Goal: Find specific fact: Find specific fact

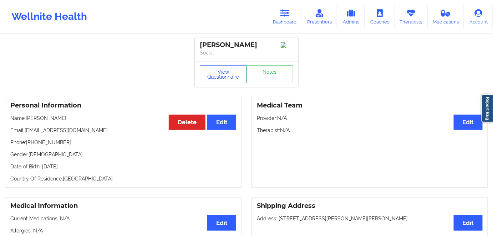
drag, startPoint x: 214, startPoint y: 68, endPoint x: 216, endPoint y: 56, distance: 12.6
click at [214, 68] on button "View Questionnaire" at bounding box center [223, 75] width 47 height 18
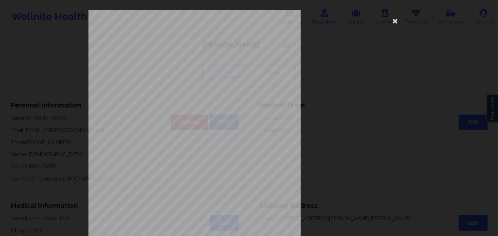
scroll to position [103, 0]
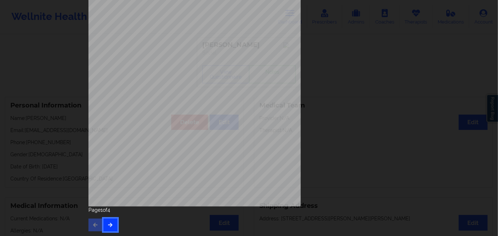
click at [107, 229] on button "button" at bounding box center [110, 225] width 14 height 13
click at [107, 228] on button "button" at bounding box center [110, 225] width 14 height 13
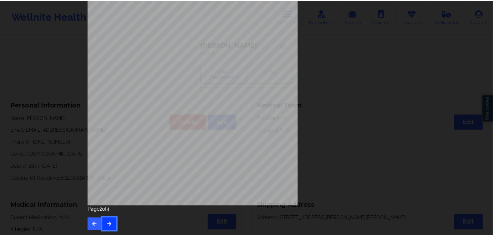
scroll to position [0, 0]
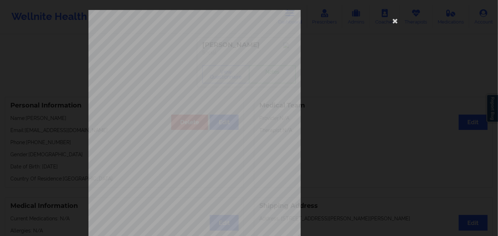
click at [173, 53] on span "U5871621003" at bounding box center [173, 54] width 20 height 3
copy span "U5871621003"
click at [391, 19] on icon at bounding box center [394, 20] width 11 height 11
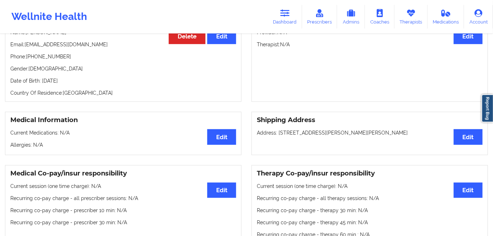
scroll to position [97, 0]
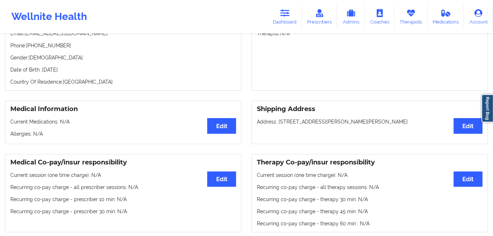
click at [81, 67] on div "Personal Information Edit Delete Name: [PERSON_NAME]: [EMAIL_ADDRESS][DOMAIN_NA…" at bounding box center [123, 45] width 236 height 91
click at [78, 71] on p "Date of Birth: [DEMOGRAPHIC_DATA]" at bounding box center [123, 69] width 226 height 7
copy p "2025"
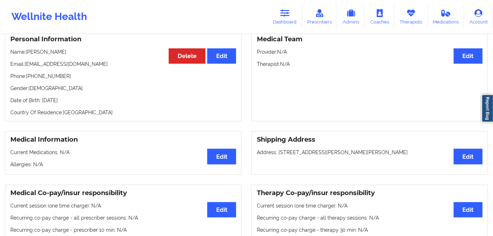
scroll to position [32, 0]
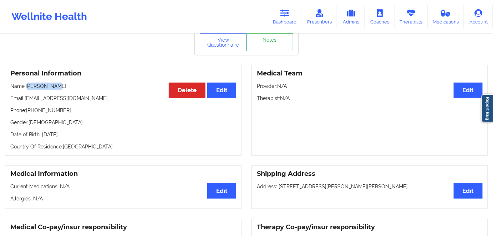
drag, startPoint x: 64, startPoint y: 87, endPoint x: 29, endPoint y: 83, distance: 35.9
click at [29, 83] on div "Personal Information Edit Delete Name: [PERSON_NAME]: [EMAIL_ADDRESS][DOMAIN_NA…" at bounding box center [123, 110] width 236 height 91
click at [65, 102] on p "Email: [EMAIL_ADDRESS][DOMAIN_NAME]" at bounding box center [123, 98] width 226 height 7
drag, startPoint x: 56, startPoint y: 86, endPoint x: 27, endPoint y: 81, distance: 29.0
click at [27, 81] on div "Personal Information Edit Delete Name: [PERSON_NAME]: [EMAIL_ADDRESS][DOMAIN_NA…" at bounding box center [123, 110] width 236 height 91
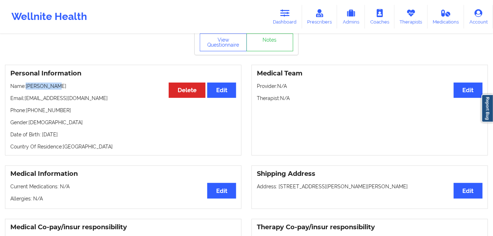
copy p "[PERSON_NAME]"
click at [283, 17] on icon at bounding box center [284, 13] width 9 height 8
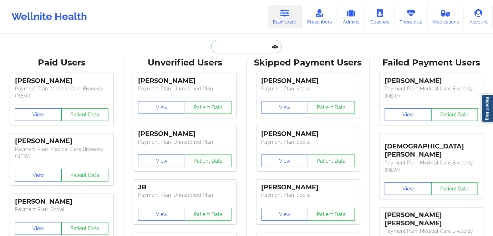
click at [246, 46] on input "text" at bounding box center [246, 47] width 71 height 14
paste input "[PERSON_NAME]"
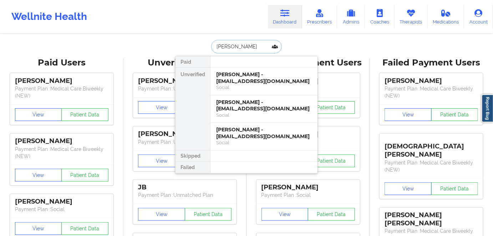
type input "[PERSON_NAME]"
click at [268, 81] on div "[PERSON_NAME] - [EMAIL_ADDRESS][DOMAIN_NAME]" at bounding box center [264, 77] width 96 height 13
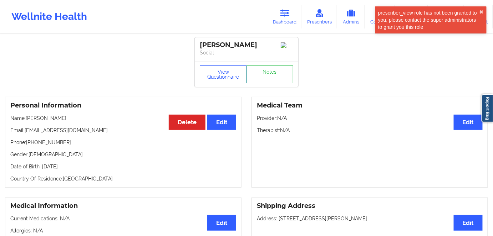
click at [225, 80] on button "View Questionnaire" at bounding box center [223, 75] width 47 height 18
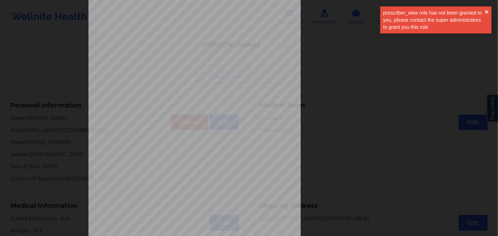
scroll to position [103, 0]
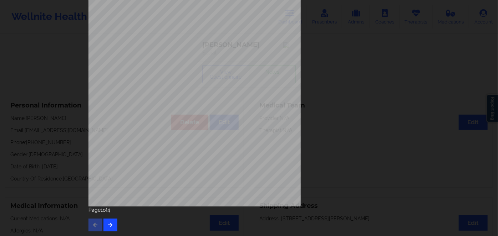
click at [113, 219] on div "Page 1 of 4" at bounding box center [248, 219] width 321 height 25
click at [110, 221] on button "button" at bounding box center [110, 225] width 14 height 13
click at [108, 223] on icon "button" at bounding box center [110, 225] width 6 height 4
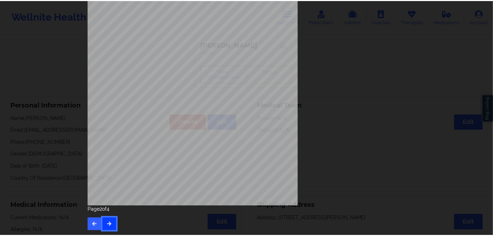
scroll to position [0, 0]
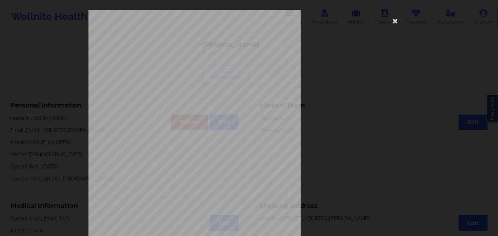
click at [180, 54] on span "vqx155w01148" at bounding box center [174, 54] width 22 height 3
copy span "vqx155w01148"
click at [396, 19] on icon at bounding box center [394, 20] width 11 height 11
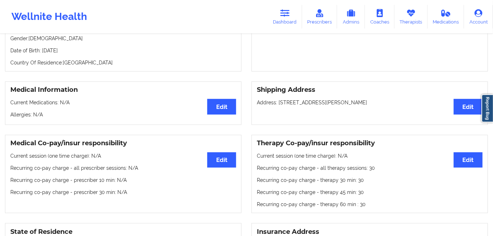
scroll to position [65, 0]
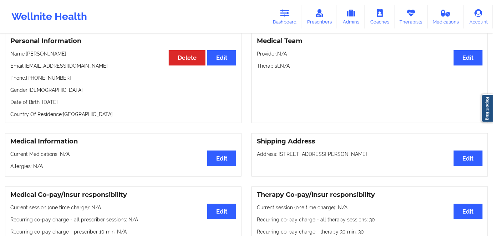
click at [75, 103] on p "Date of Birth: [DEMOGRAPHIC_DATA]" at bounding box center [123, 102] width 226 height 7
copy p "1977"
drag, startPoint x: 63, startPoint y: 51, endPoint x: 28, endPoint y: 51, distance: 35.6
click at [28, 51] on div "Personal Information Edit Delete Name: [PERSON_NAME] Email: [EMAIL_ADDRESS][DOM…" at bounding box center [123, 77] width 236 height 91
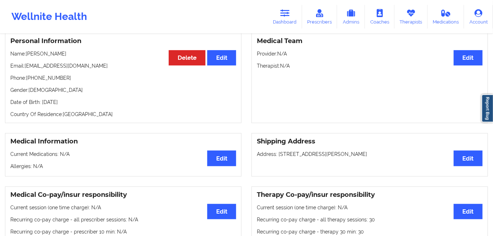
copy p "[PERSON_NAME]"
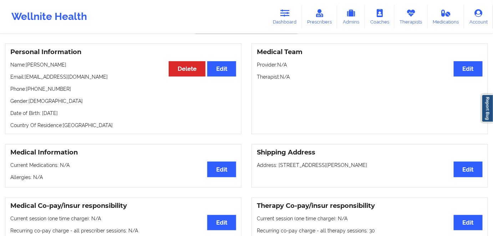
scroll to position [32, 0]
